Goal: Task Accomplishment & Management: Manage account settings

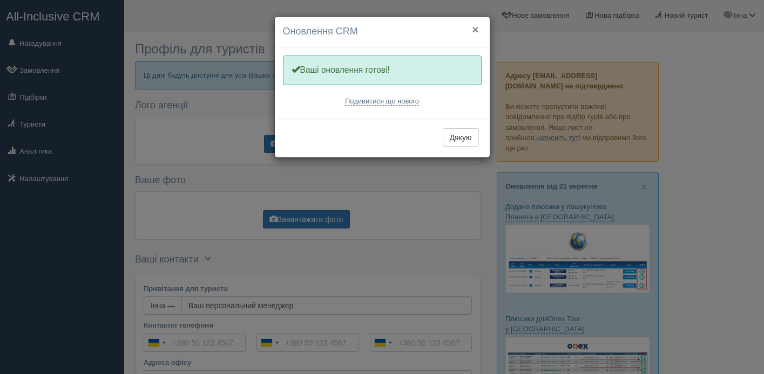
click at [472, 28] on button "×" at bounding box center [475, 29] width 6 height 11
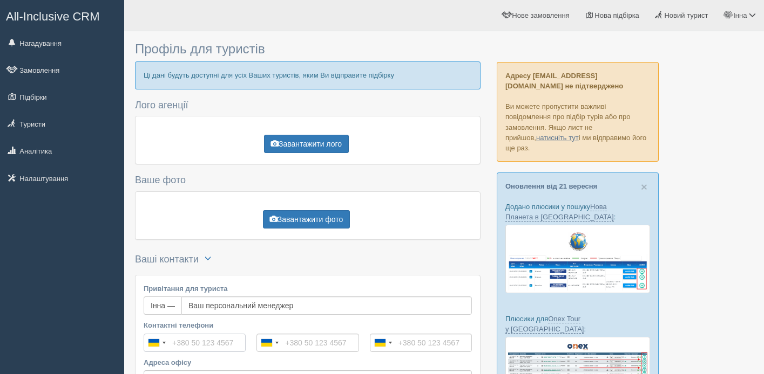
click at [185, 346] on input "Контактні телефони" at bounding box center [195, 343] width 102 height 18
type input "+380 93 278 2039"
click at [312, 340] on input "tel" at bounding box center [307, 343] width 102 height 18
type input "[PHONE_NUMBER]"
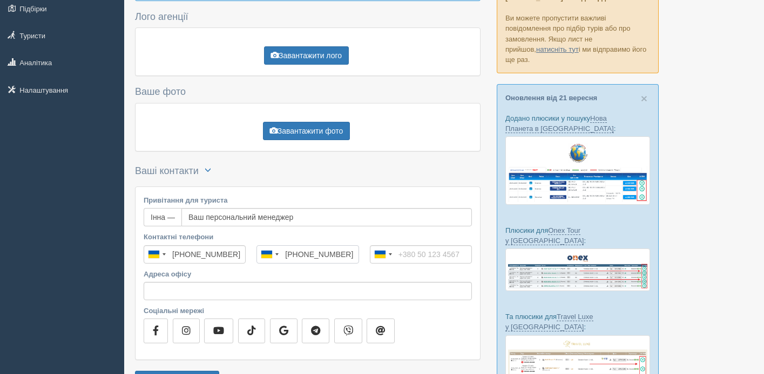
scroll to position [92, 0]
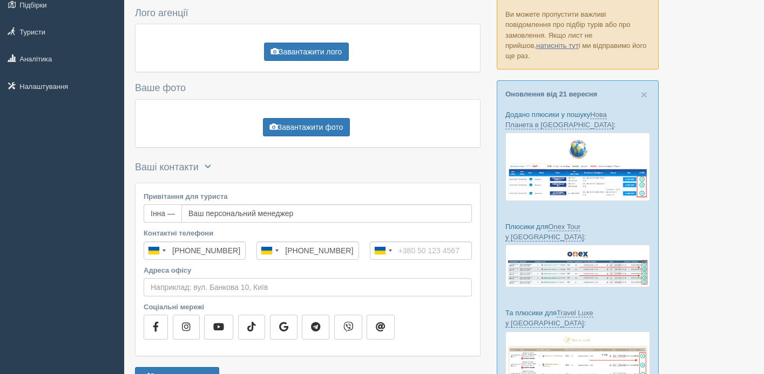
click at [161, 282] on input "Адреса офісу" at bounding box center [308, 287] width 328 height 18
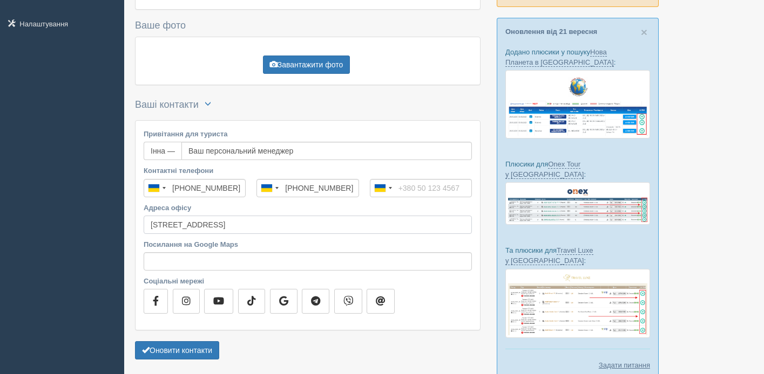
scroll to position [155, 0]
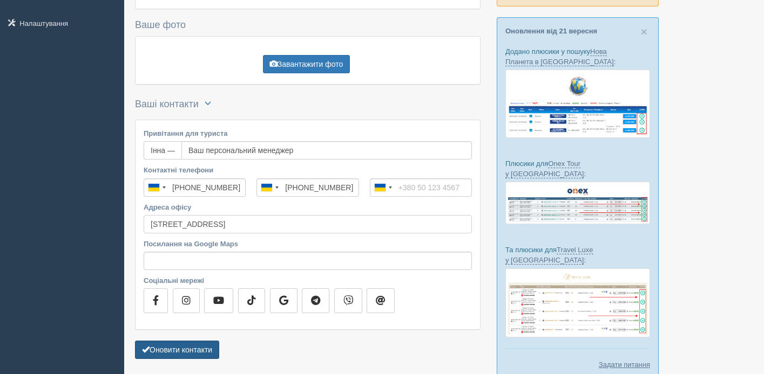
type input "Київ, м.Хрещатик, вул.Інститутська 15\5"
click at [175, 349] on button "Оновити контакти" at bounding box center [177, 350] width 84 height 18
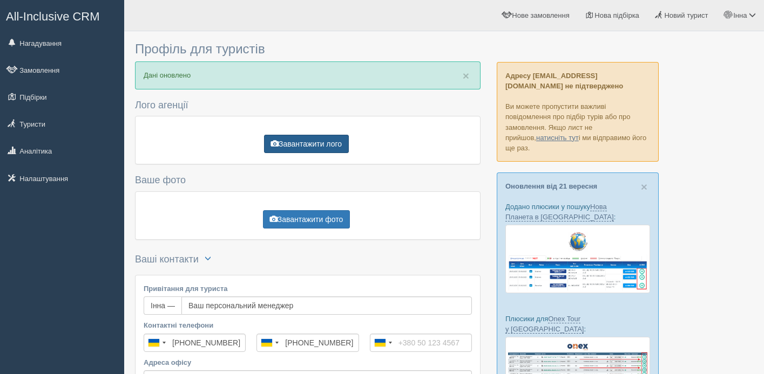
click at [292, 140] on button "Завантажити лого" at bounding box center [306, 144] width 85 height 18
type input "C:\fakepath\ЛОГО укр.png"
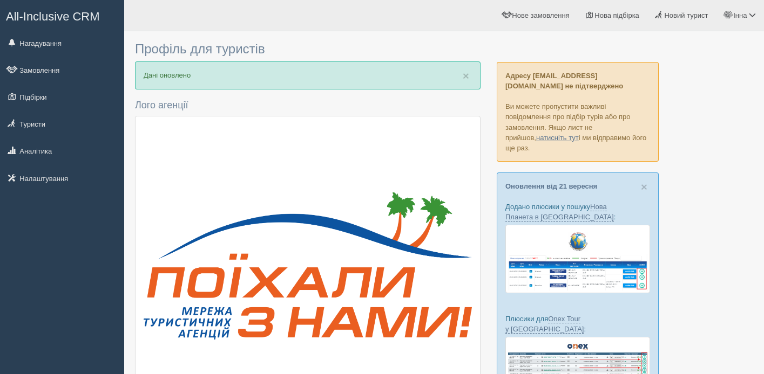
scroll to position [116, 0]
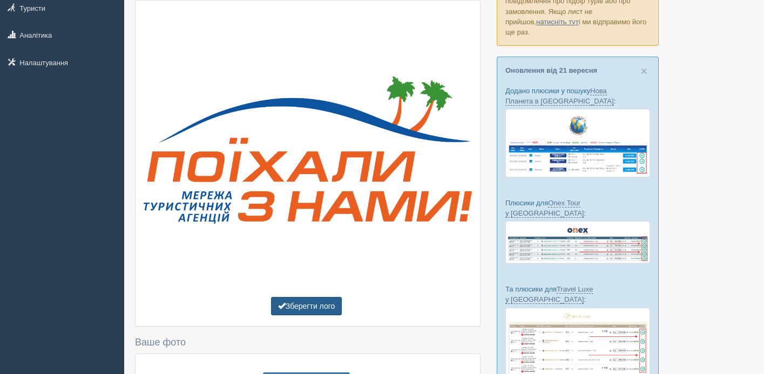
click at [328, 302] on button "Зберегти лого" at bounding box center [306, 306] width 71 height 18
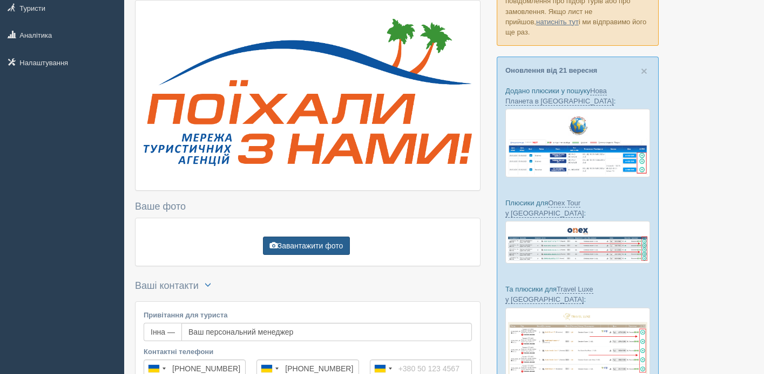
click at [315, 247] on button "Завантажити фото" at bounding box center [306, 246] width 87 height 18
type input "C:\fakepath\IMG_2603.jpeg"
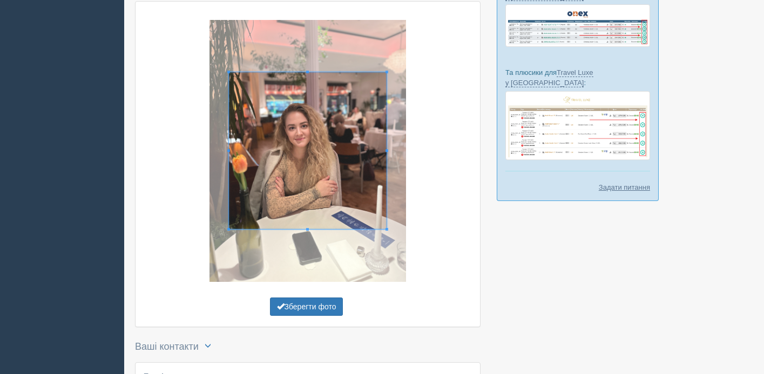
scroll to position [334, 0]
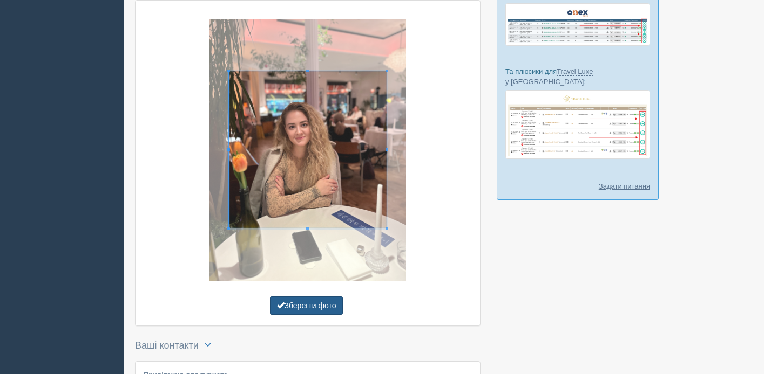
click at [308, 307] on button "Зберегти фото" at bounding box center [306, 306] width 73 height 18
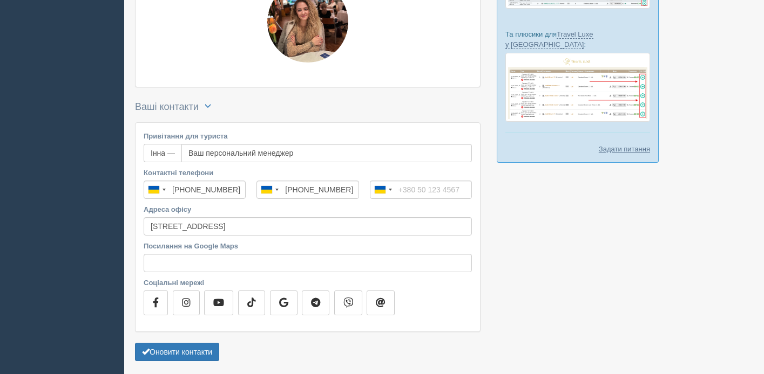
scroll to position [410, 0]
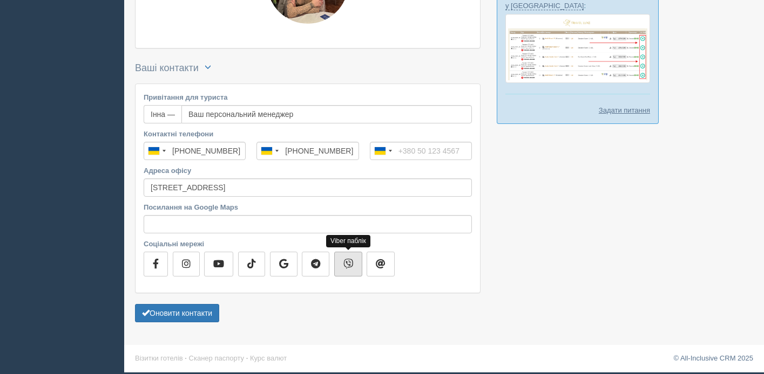
click at [343, 264] on icon "button" at bounding box center [348, 264] width 10 height 10
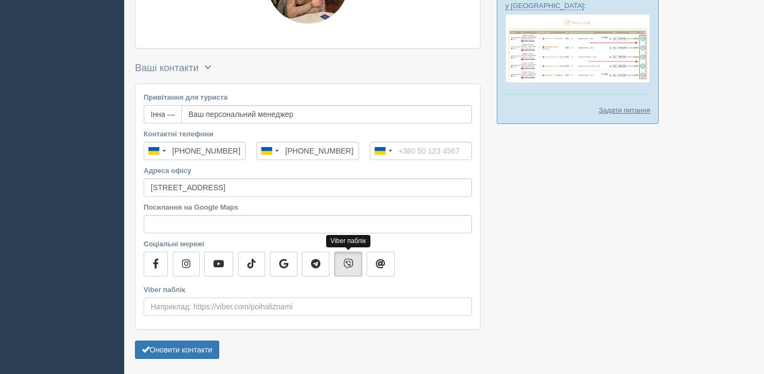
scroll to position [447, 0]
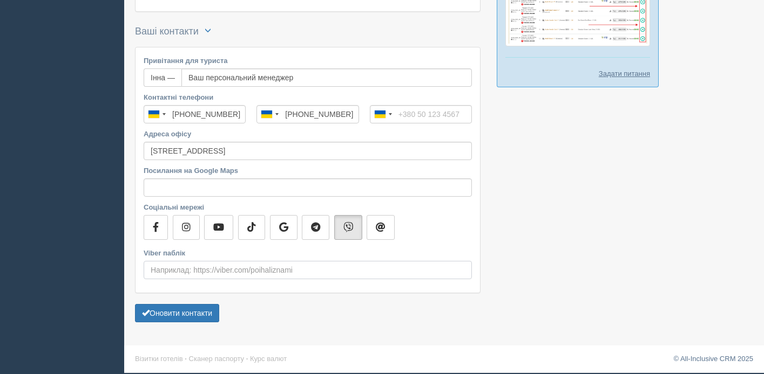
paste input "https://lnk.ua/1V9kkaK4g"
type input "https://lnk.ua/1V9kkaK4g"
click at [373, 226] on button "button" at bounding box center [380, 227] width 28 height 25
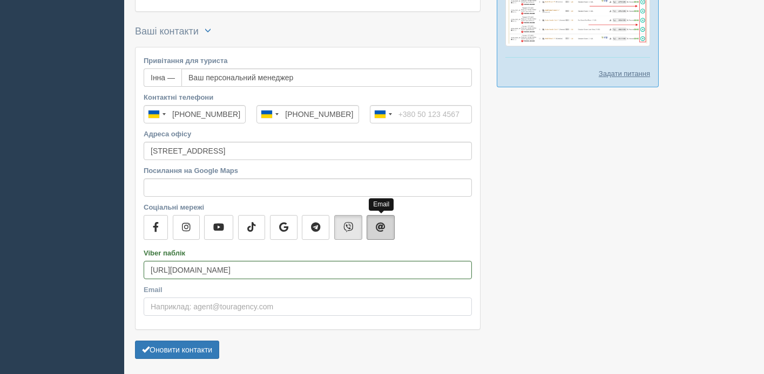
scroll to position [483, 0]
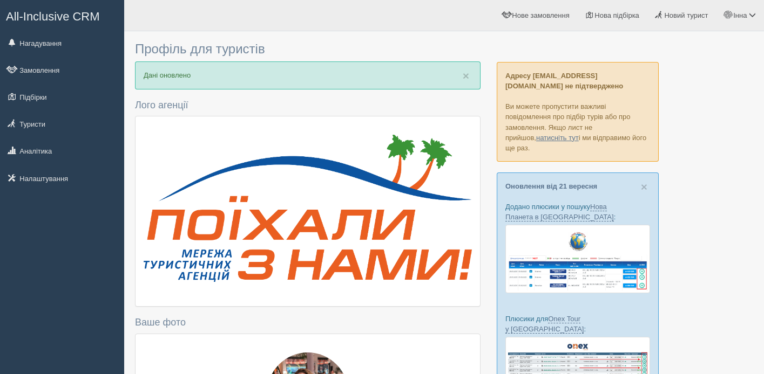
scroll to position [483, 0]
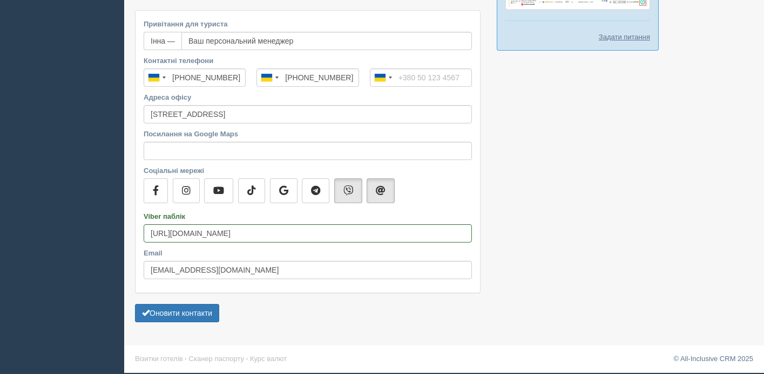
type input "[EMAIL_ADDRESS][DOMAIN_NAME]"
click at [159, 194] on button "button" at bounding box center [156, 191] width 24 height 25
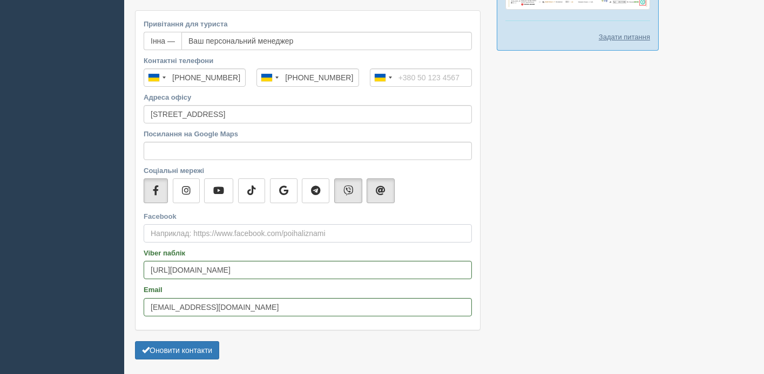
scroll to position [520, 0]
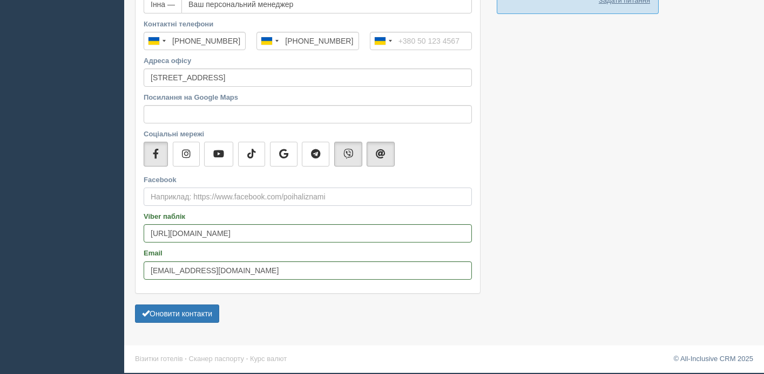
paste input "https://www.facebook.com/poehalisnami.top"
type input "https://www.facebook.com/poehalisnami.top"
click at [186, 153] on icon "button" at bounding box center [186, 154] width 9 height 10
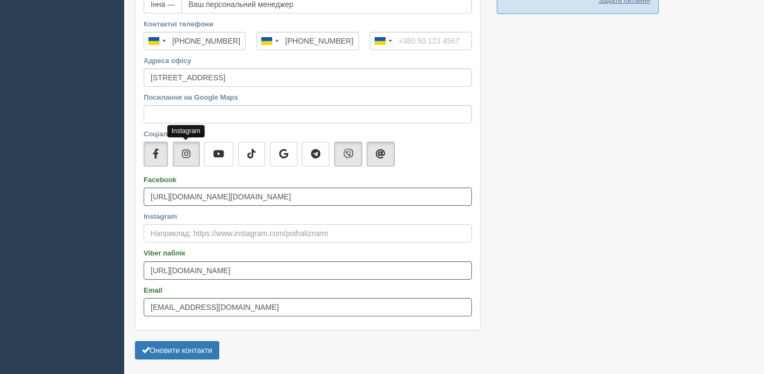
scroll to position [557, 0]
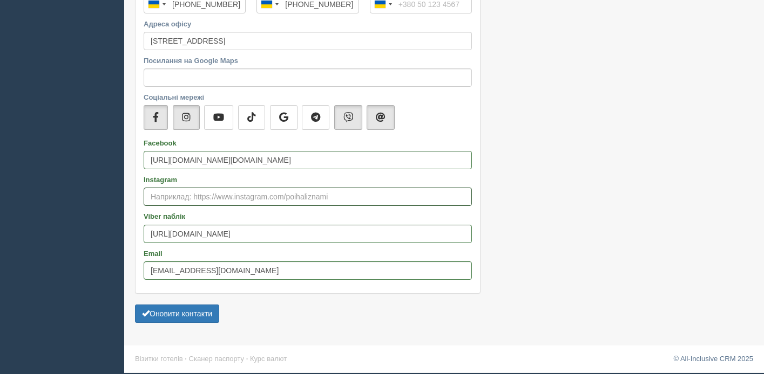
paste input "https://bit.ly/poihaly_z_namy"
type input "https://bit.ly/poihaly_z_namy"
click at [314, 120] on icon "button" at bounding box center [315, 117] width 9 height 10
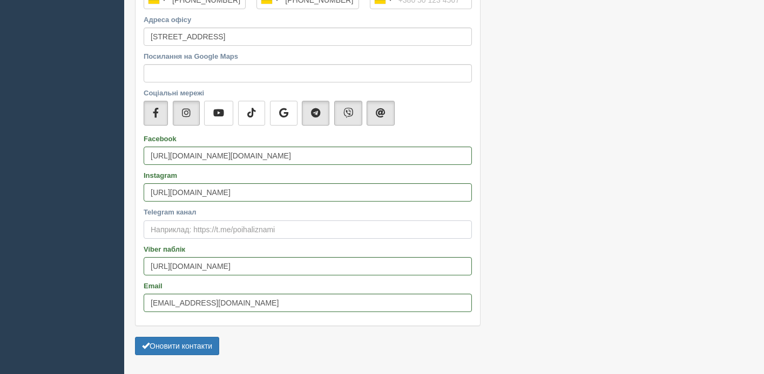
scroll to position [594, 0]
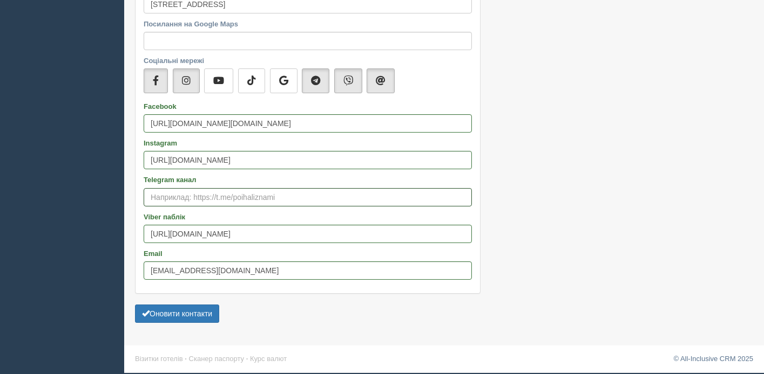
paste input "https://t.me/pznkiev"
type input "https://t.me/pznkiev"
click at [258, 81] on button "button" at bounding box center [251, 81] width 27 height 25
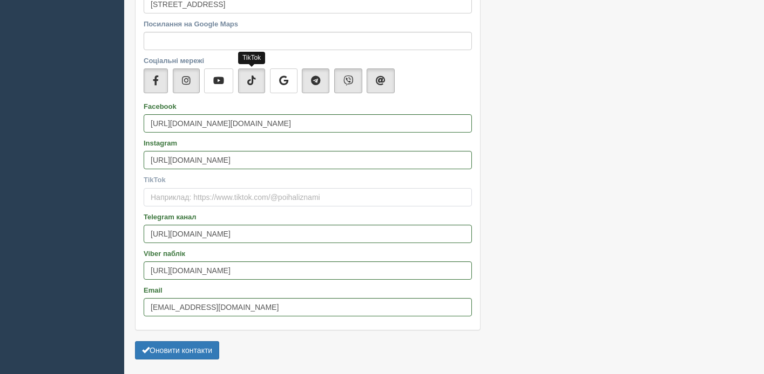
scroll to position [630, 0]
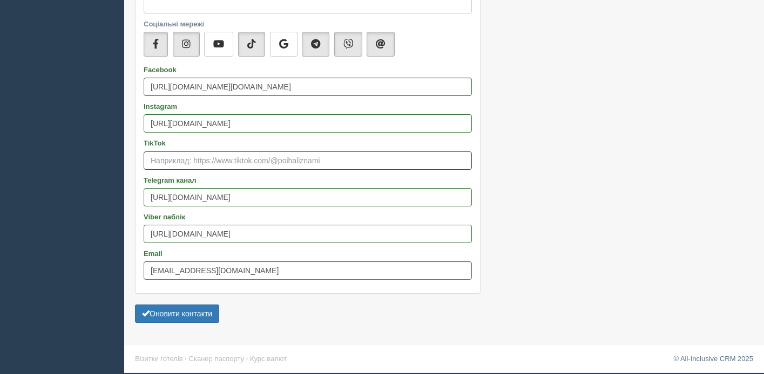
click at [187, 162] on input "TikTok" at bounding box center [308, 161] width 328 height 18
paste input "https://bit.ly/Poihalyznamy_tiktok"
type input "https://bit.ly/Poihalyznamy_tiktok"
click at [165, 309] on button "Оновити контакти" at bounding box center [177, 314] width 84 height 18
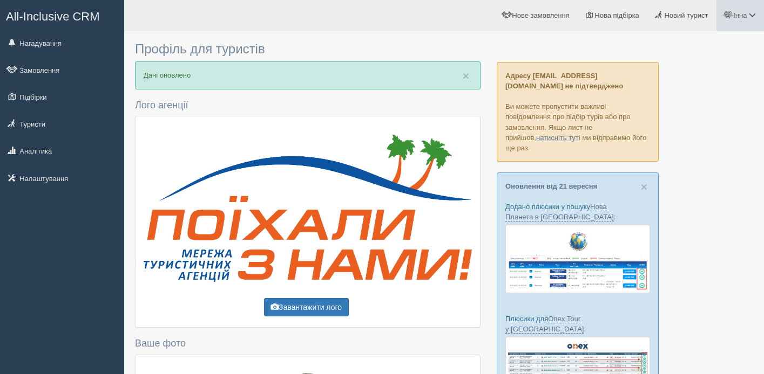
click at [740, 17] on span "Інна" at bounding box center [739, 15] width 13 height 8
click at [671, 44] on span "Мій профіль" at bounding box center [687, 48] width 40 height 8
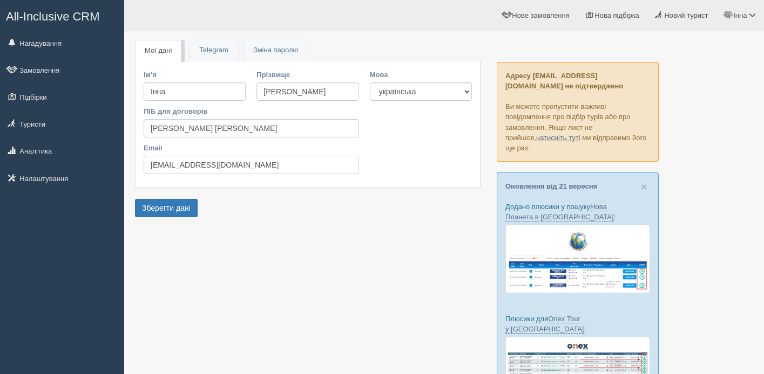
click at [287, 167] on input "[EMAIL_ADDRESS][DOMAIN_NAME]" at bounding box center [251, 165] width 215 height 18
click at [268, 165] on input "[EMAIL_ADDRESS][DOMAIN_NAME]" at bounding box center [251, 165] width 215 height 18
type input "[EMAIL_ADDRESS][DOMAIN_NAME]"
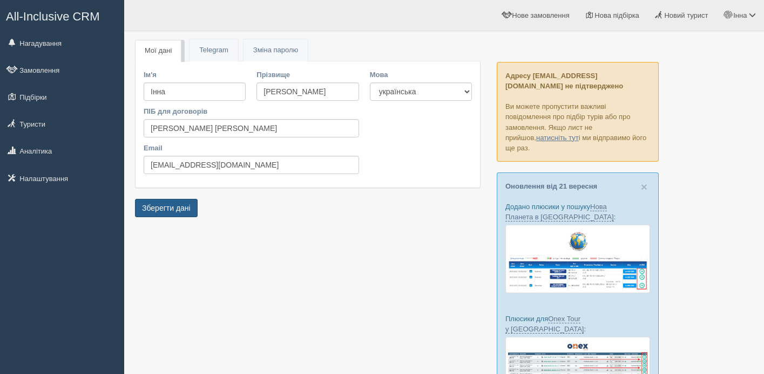
click at [169, 209] on button "Зберегти дані" at bounding box center [166, 208] width 63 height 18
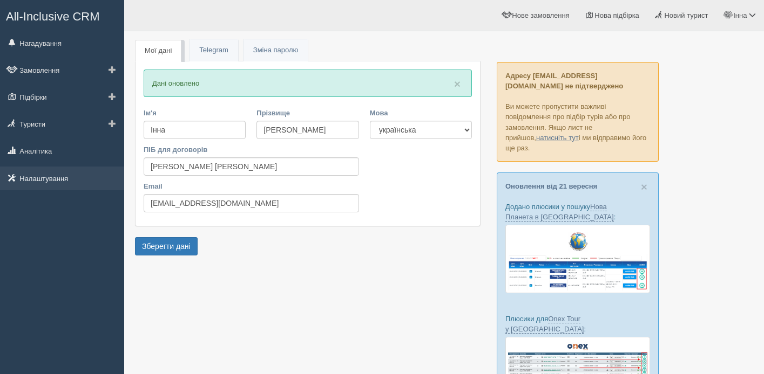
click at [60, 181] on link "Налаштування" at bounding box center [62, 179] width 124 height 24
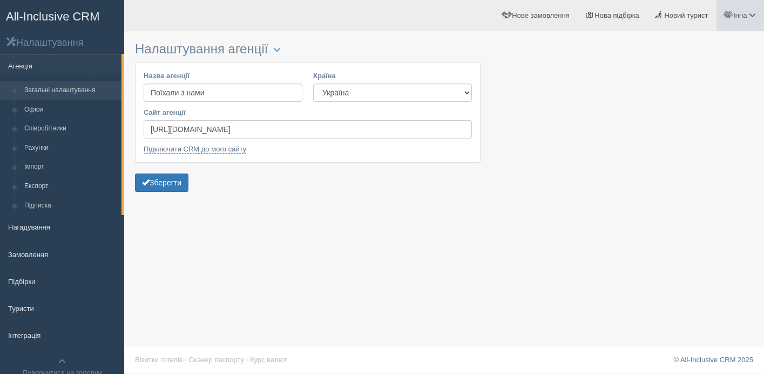
click at [731, 12] on link "Інна" at bounding box center [739, 15] width 47 height 31
click at [686, 52] on span "Мій профіль" at bounding box center [687, 48] width 40 height 8
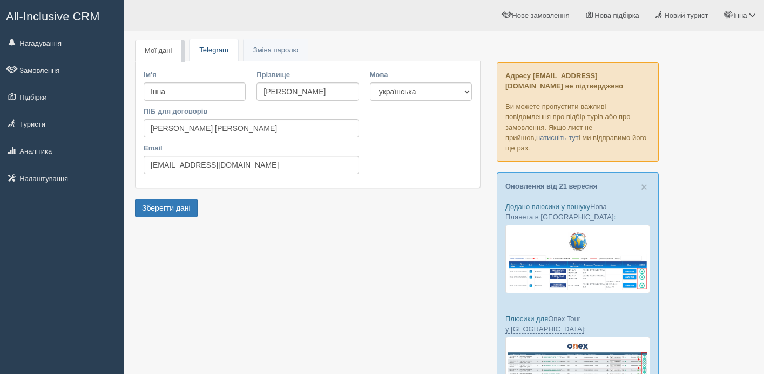
click at [215, 51] on link "Telegram" at bounding box center [213, 50] width 48 height 22
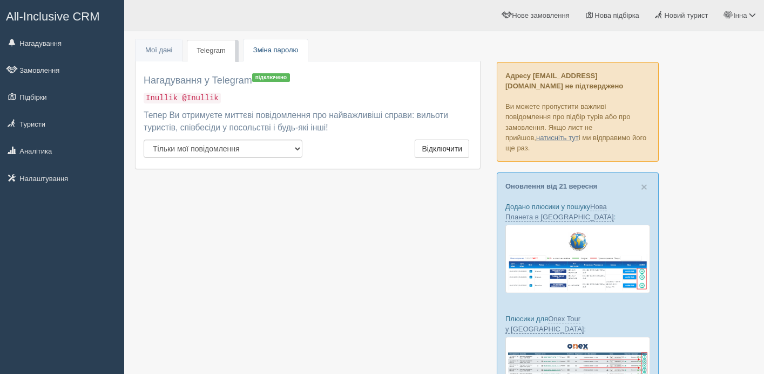
click at [258, 47] on span "Зміна паролю" at bounding box center [275, 50] width 45 height 8
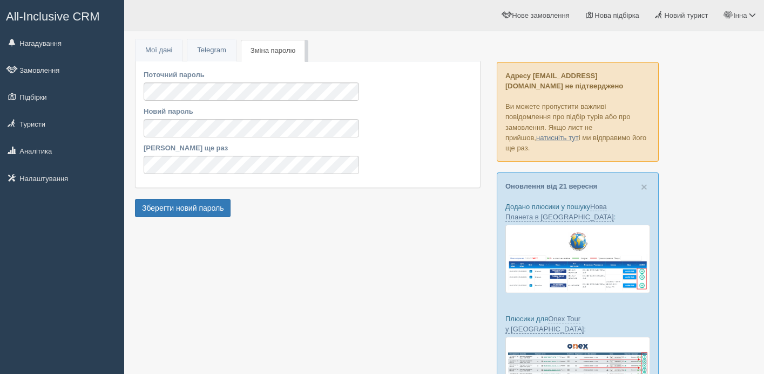
click at [272, 52] on span "Зміна паролю" at bounding box center [272, 50] width 45 height 8
click at [738, 12] on span "Інна" at bounding box center [739, 15] width 13 height 8
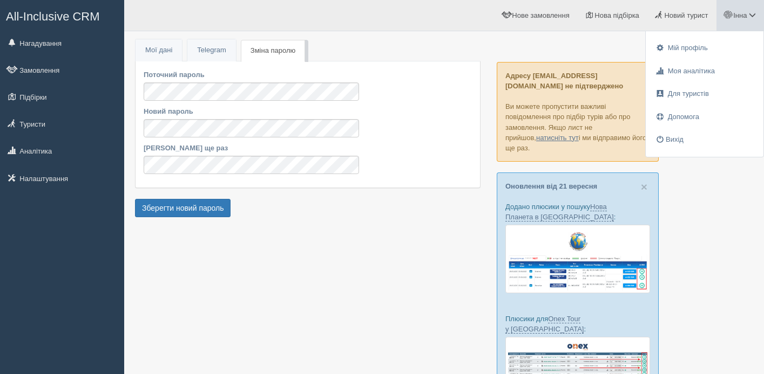
click at [46, 18] on span "All-Inclusive CRM" at bounding box center [53, 16] width 94 height 13
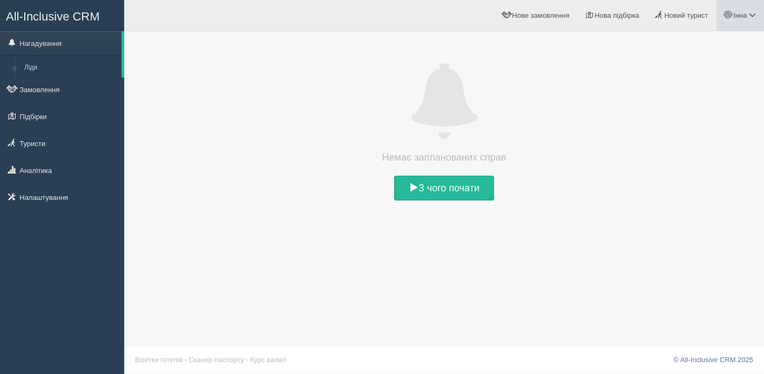
click at [737, 18] on span "Інна" at bounding box center [739, 15] width 13 height 8
click at [671, 50] on span "Мій профіль" at bounding box center [687, 48] width 40 height 8
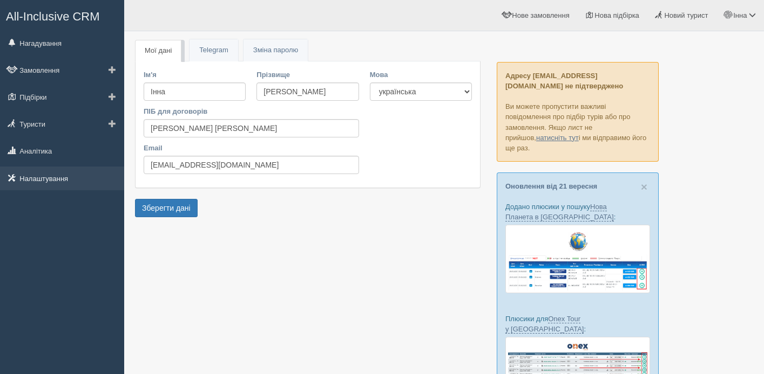
click at [60, 180] on link "Налаштування" at bounding box center [62, 179] width 124 height 24
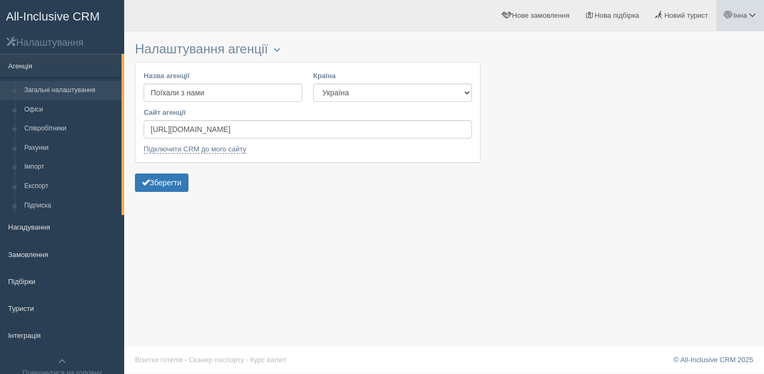
click at [742, 21] on link "Інна" at bounding box center [739, 15] width 47 height 31
click at [680, 95] on span "Для туристів" at bounding box center [687, 94] width 41 height 8
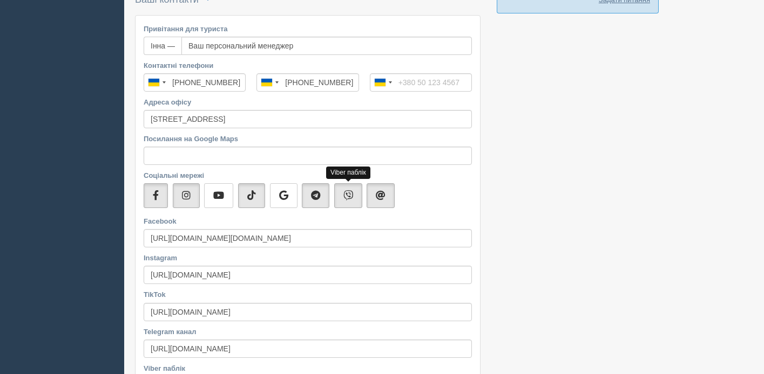
scroll to position [538, 0]
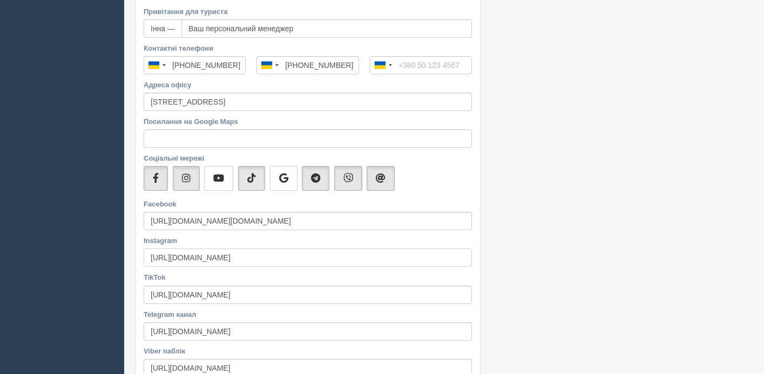
click at [260, 256] on input "https://bit.ly/poihaly_z_namy" at bounding box center [308, 258] width 328 height 18
paste input "www.instagram.com/poihaly_z_namy_top?igsh=OXZ0bmZmcHJnYzR2"
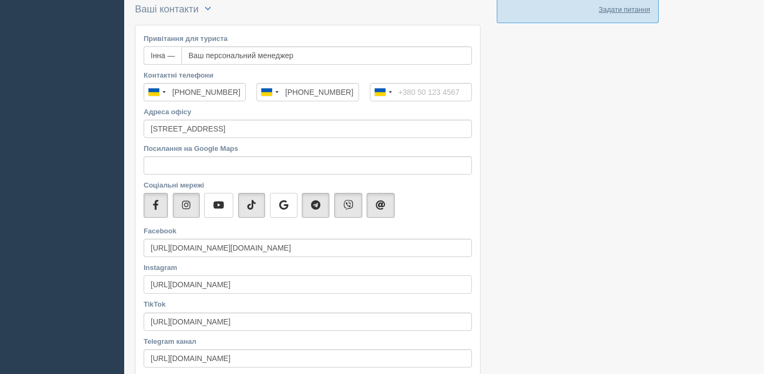
scroll to position [672, 0]
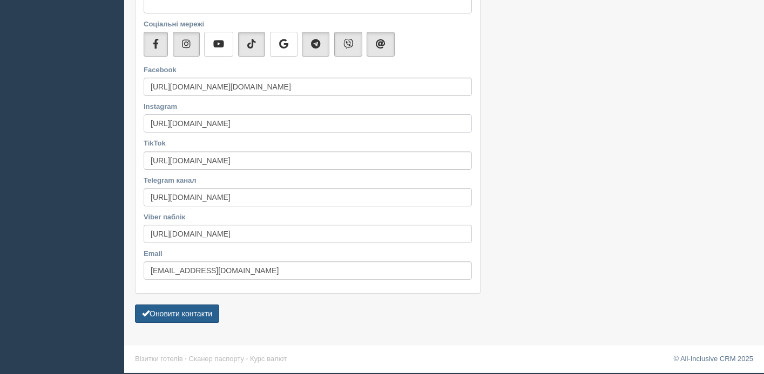
type input "[URL][DOMAIN_NAME]"
click at [213, 315] on button "Оновити контакти" at bounding box center [177, 314] width 84 height 18
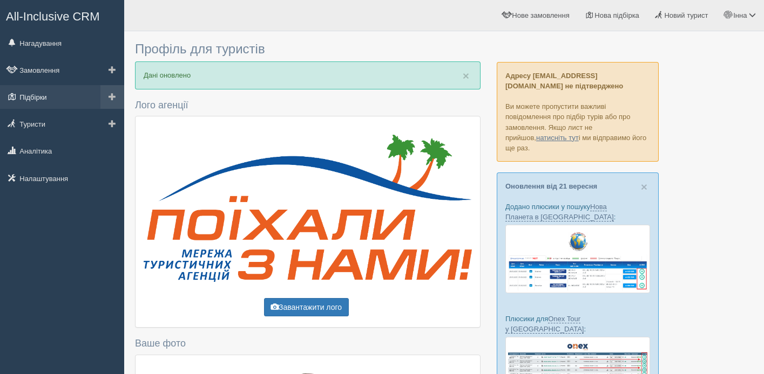
click at [42, 95] on link "Підбірки" at bounding box center [62, 97] width 124 height 24
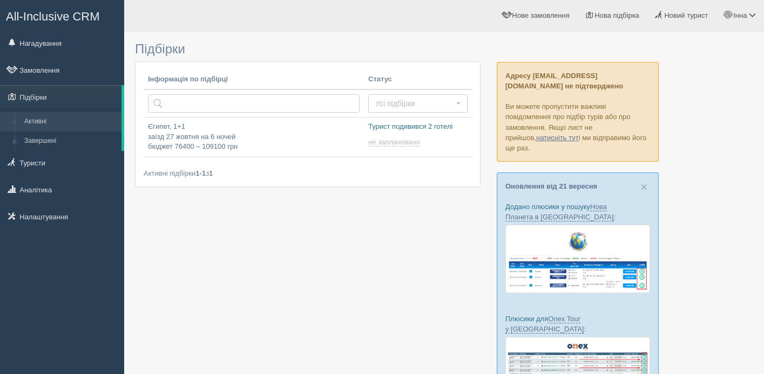
type input "[DATE] 21:40"
click at [387, 130] on p "Турист подивився 2 готелі" at bounding box center [417, 127] width 99 height 10
click at [313, 131] on p "Єгипет, 1+1 заїзд 27 жовтня на 6 ночей бюджет 76400 – 109100 грн" at bounding box center [254, 137] width 212 height 30
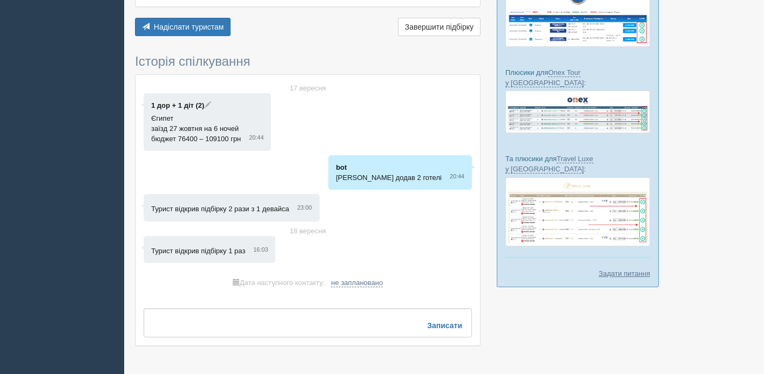
scroll to position [248, 0]
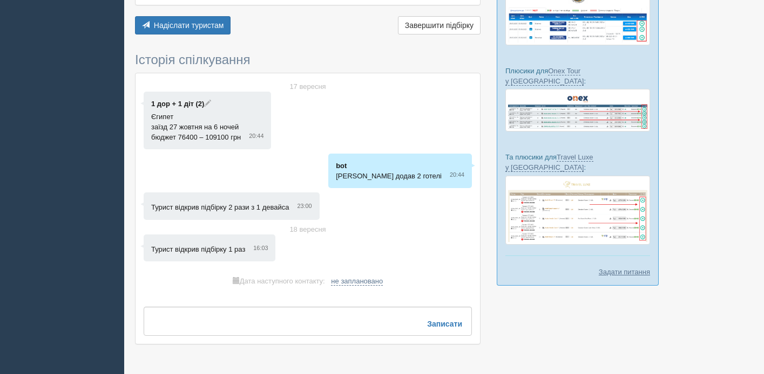
click at [369, 179] on span "[PERSON_NAME] додав 2 готелі" at bounding box center [389, 176] width 106 height 8
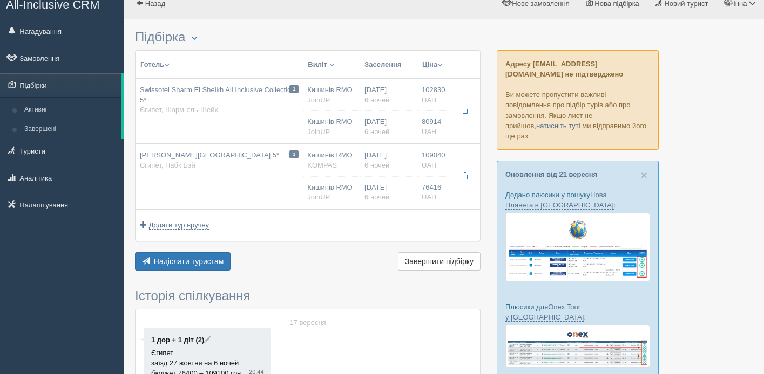
scroll to position [0, 0]
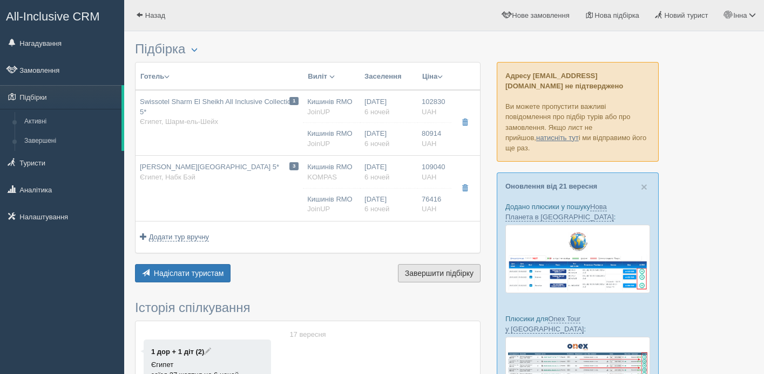
click at [453, 275] on span "Завершити підбірку" at bounding box center [439, 273] width 69 height 9
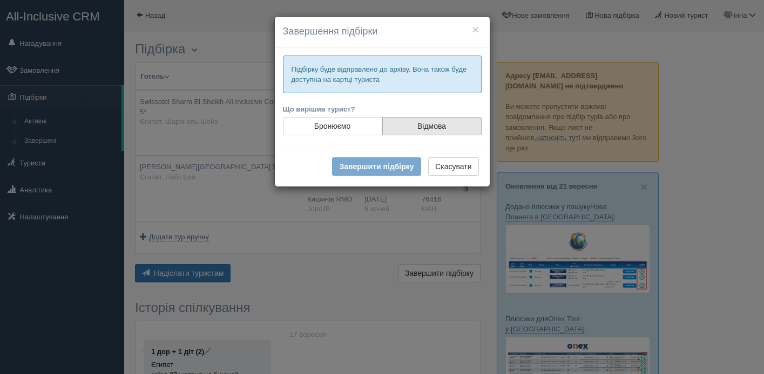
click at [412, 126] on label "Відмова" at bounding box center [431, 126] width 99 height 18
radio input "true"
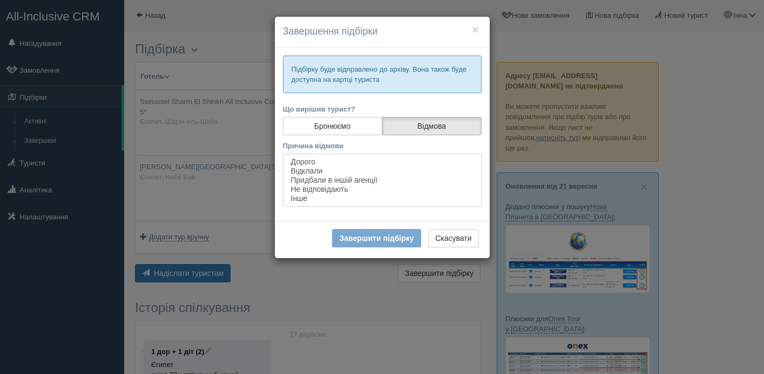
select select "8891"
click at [298, 161] on option "Дорого" at bounding box center [382, 162] width 185 height 9
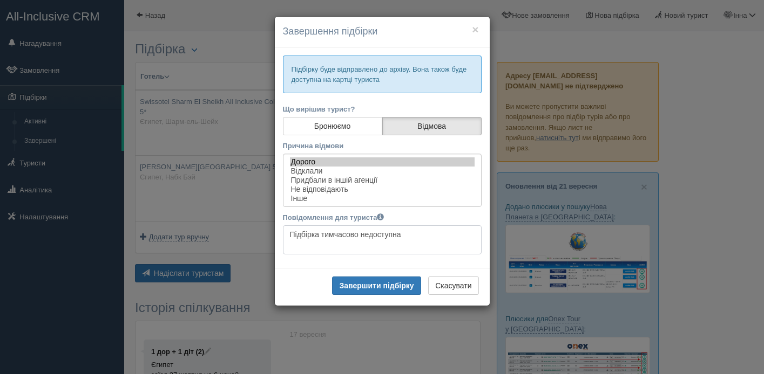
click at [417, 233] on textarea "Підбірка тимчасово недоступна" at bounding box center [382, 240] width 199 height 29
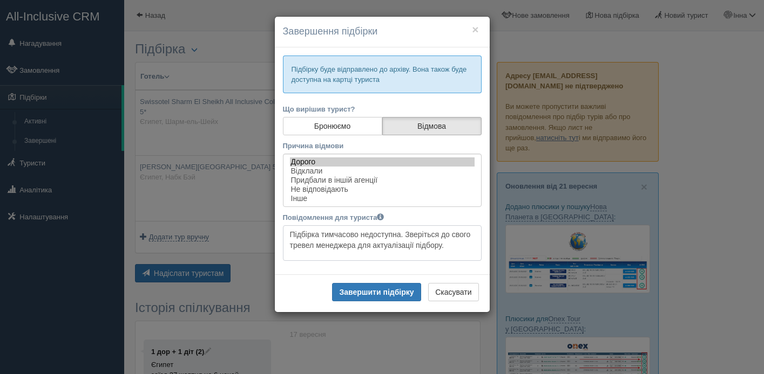
click at [343, 236] on textarea "Підбірка тимчасово недоступна" at bounding box center [382, 244] width 199 height 36
type textarea "Підбірка недоступна. Зверіться до свого тревел менеджера для актуалізації підбо…"
click at [360, 294] on button "Завершити підбірку" at bounding box center [376, 292] width 88 height 18
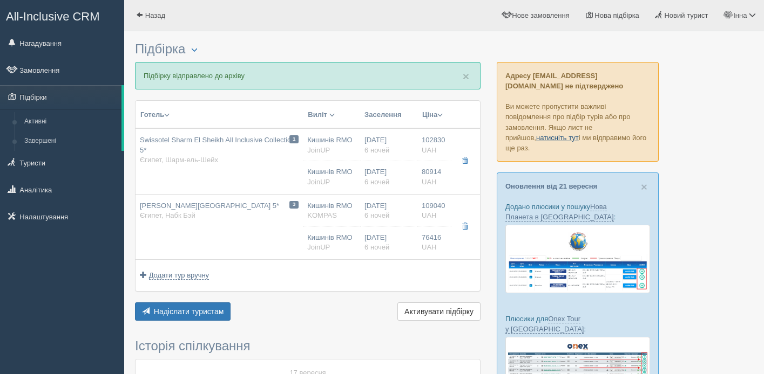
click at [536, 137] on link "натисніть тут" at bounding box center [557, 138] width 43 height 8
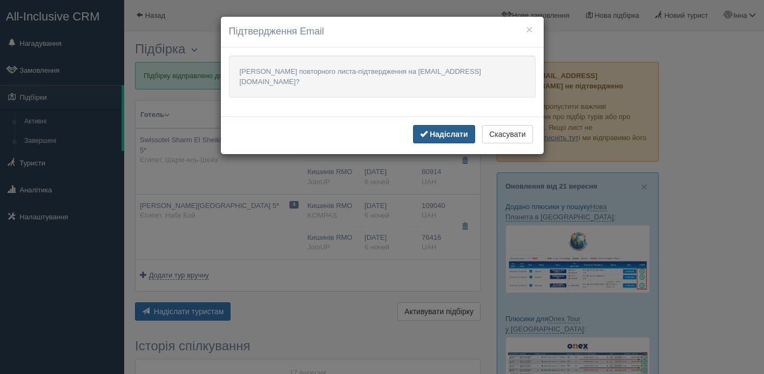
click at [440, 130] on b "Надіслати" at bounding box center [449, 134] width 38 height 9
